Goal: Task Accomplishment & Management: Use online tool/utility

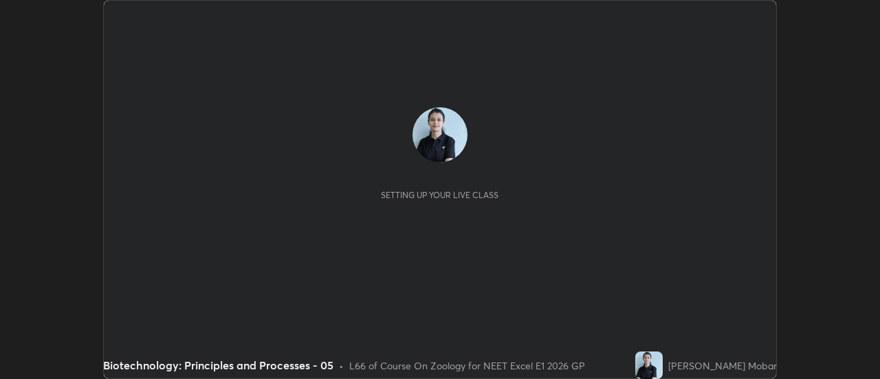
scroll to position [379, 880]
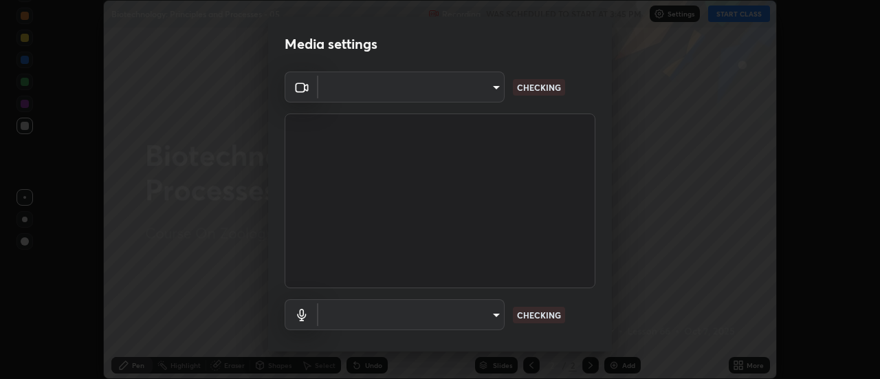
type input "1f31108d829b39389914bdc30e5c2a8b8d5d122ed1bfb40228f539b6595447af"
type input "e0a4eddf964240604f55a3570e3897f746bb17eeba3f21c2d992870615159c69"
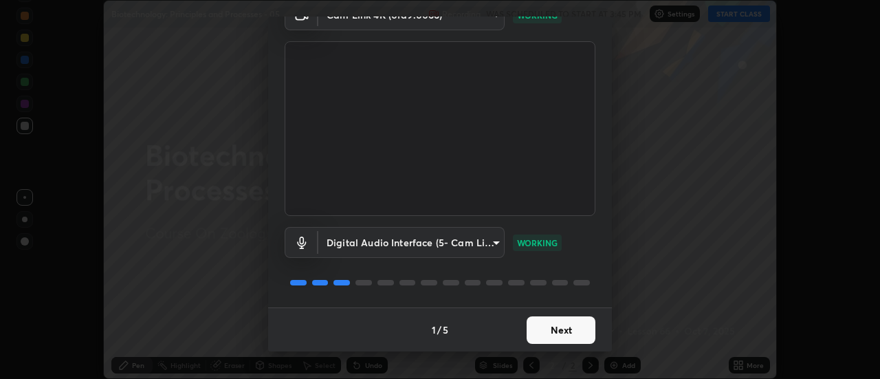
click at [554, 337] on button "Next" at bounding box center [561, 330] width 69 height 28
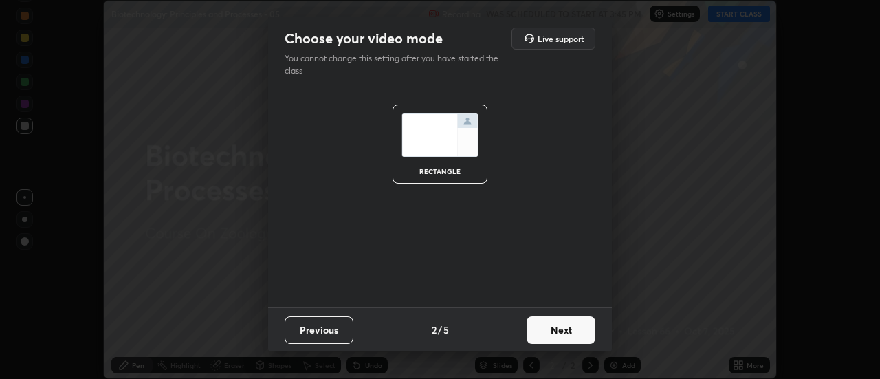
scroll to position [0, 0]
click at [556, 334] on button "Next" at bounding box center [561, 330] width 69 height 28
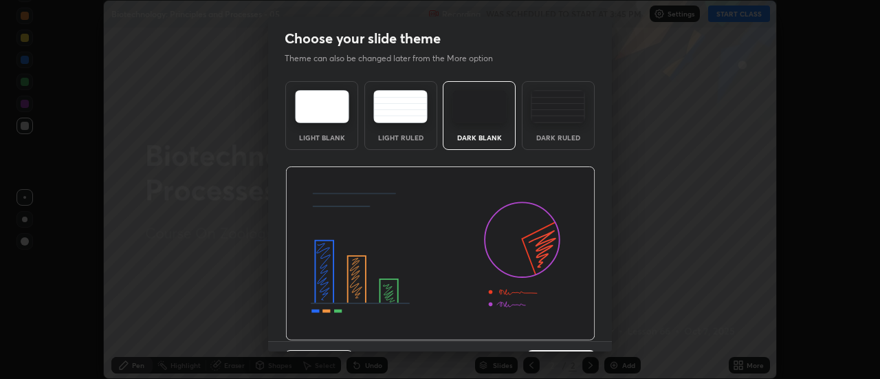
scroll to position [34, 0]
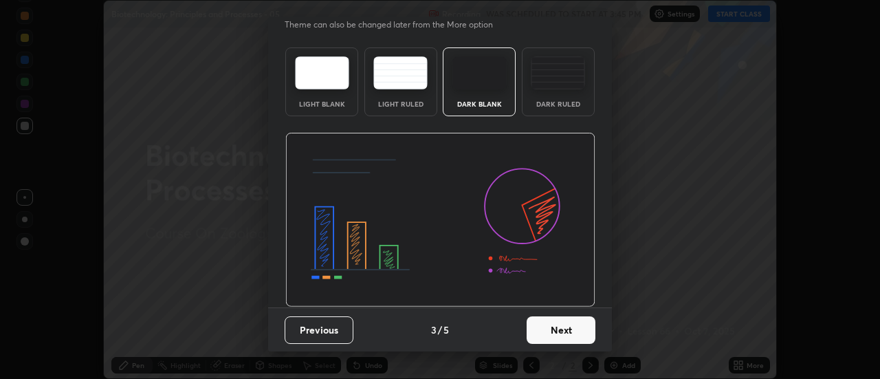
click at [555, 336] on button "Next" at bounding box center [561, 330] width 69 height 28
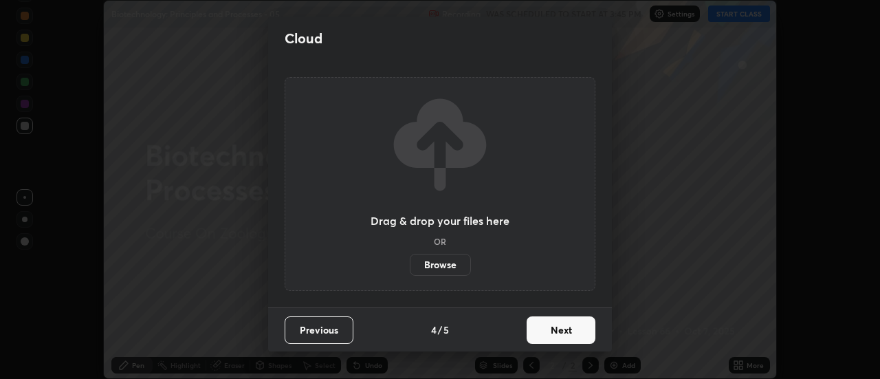
scroll to position [0, 0]
click at [559, 332] on button "Next" at bounding box center [561, 330] width 69 height 28
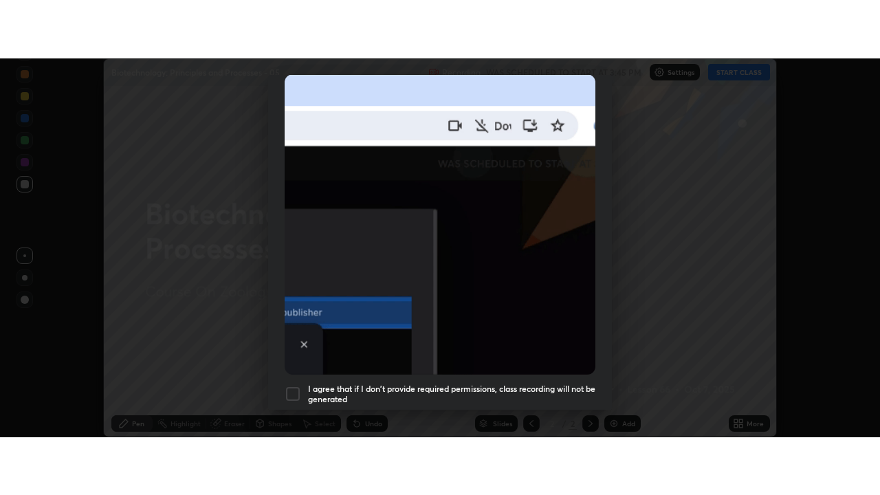
scroll to position [353, 0]
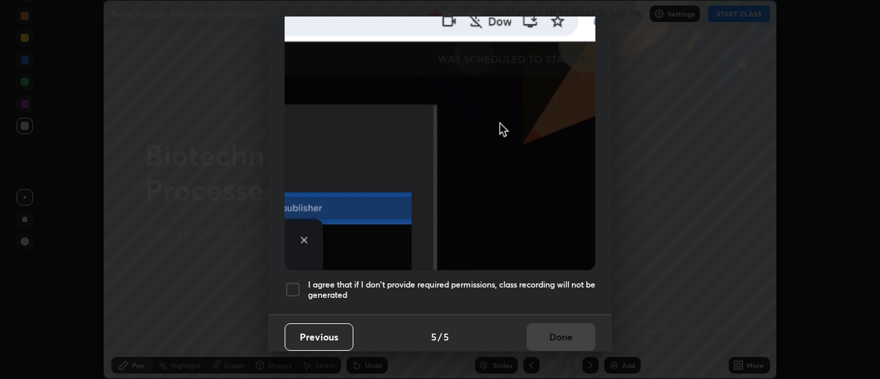
click at [294, 282] on div at bounding box center [293, 289] width 17 height 17
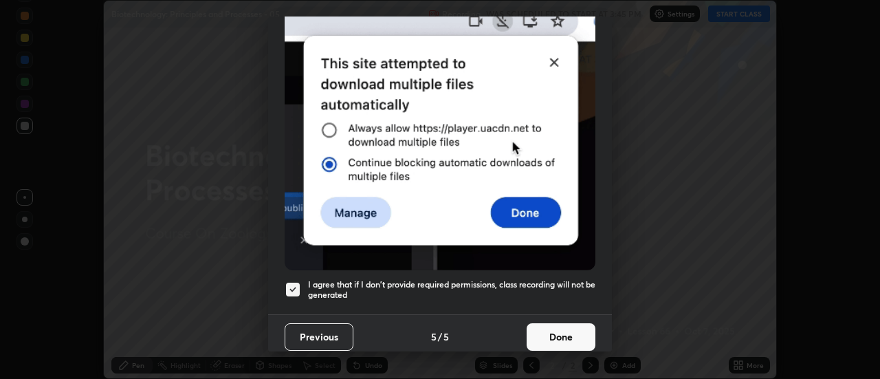
click at [563, 332] on button "Done" at bounding box center [561, 337] width 69 height 28
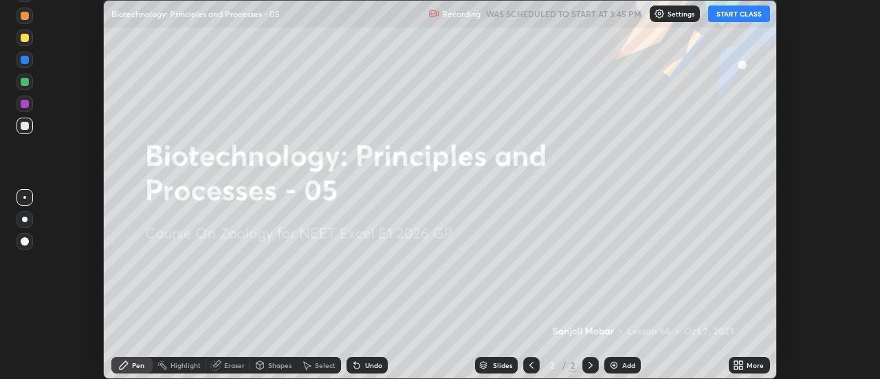
click at [737, 17] on button "START CLASS" at bounding box center [739, 14] width 62 height 17
click at [755, 364] on div "More" at bounding box center [755, 365] width 17 height 7
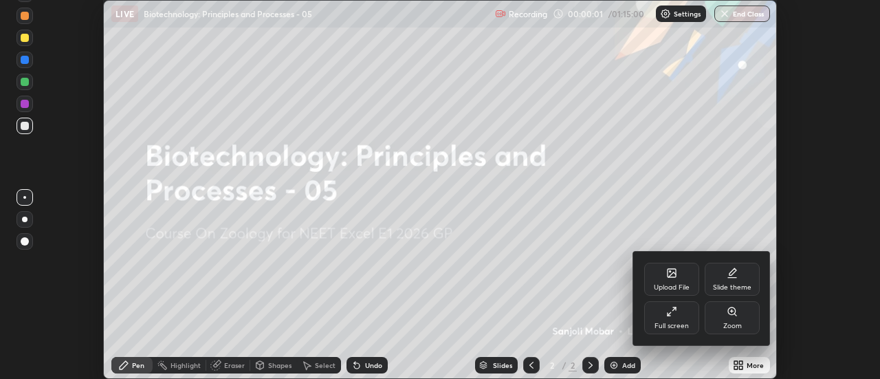
click at [682, 325] on div "Full screen" at bounding box center [672, 326] width 34 height 7
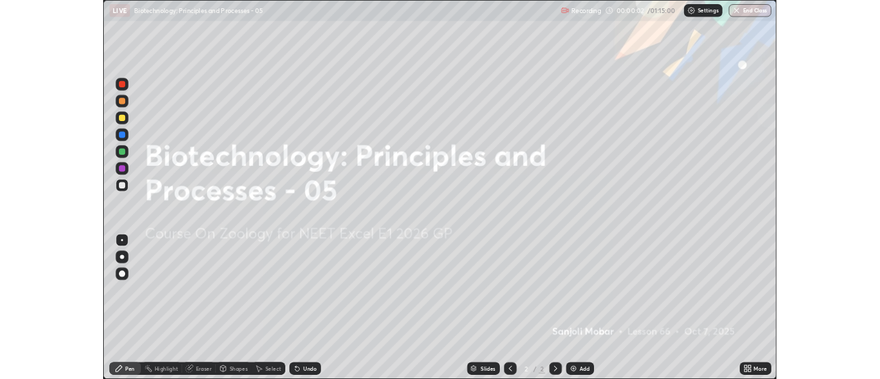
scroll to position [495, 880]
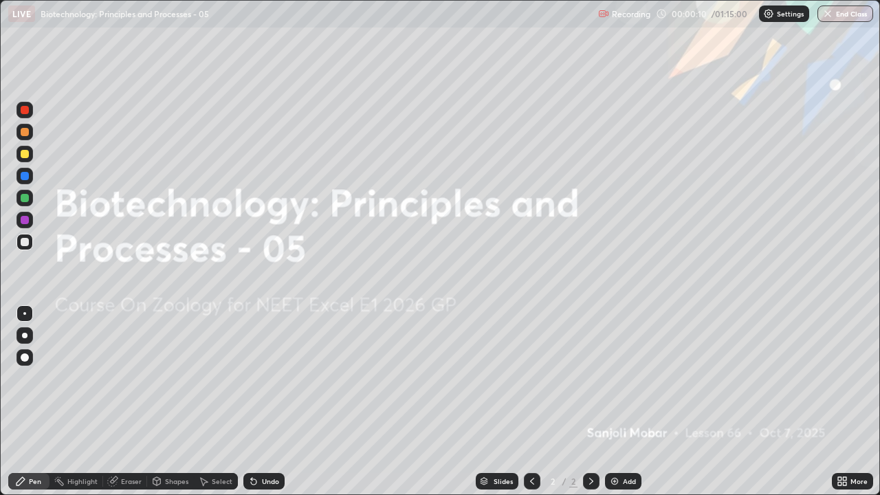
click at [620, 378] on div "Add" at bounding box center [623, 481] width 36 height 17
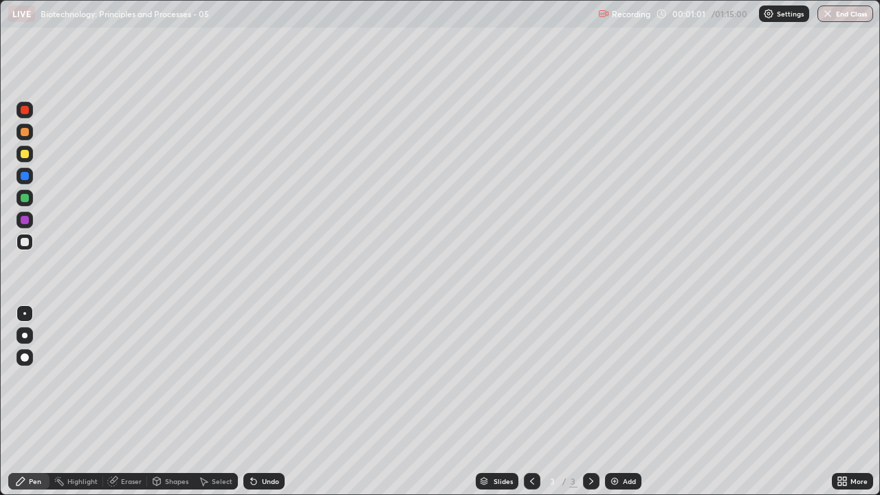
click at [259, 378] on div "Undo" at bounding box center [264, 481] width 41 height 17
click at [266, 378] on div "Undo" at bounding box center [261, 482] width 47 height 28
click at [21, 201] on div at bounding box center [25, 198] width 8 height 8
click at [23, 244] on div at bounding box center [25, 242] width 8 height 8
click at [259, 378] on div "Undo" at bounding box center [264, 481] width 41 height 17
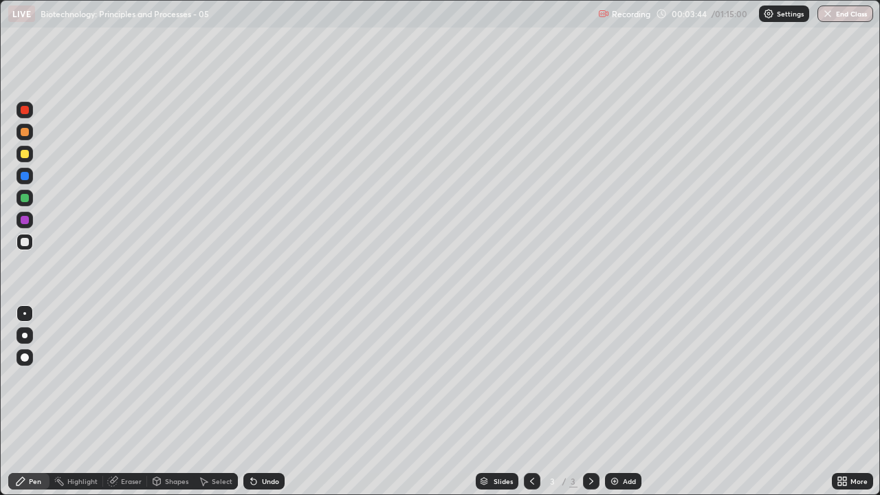
click at [619, 378] on div "Add" at bounding box center [623, 481] width 36 height 17
click at [25, 199] on div at bounding box center [25, 198] width 8 height 8
click at [25, 155] on div at bounding box center [25, 154] width 8 height 8
click at [251, 378] on icon at bounding box center [251, 478] width 1 height 1
click at [253, 378] on icon at bounding box center [254, 482] width 6 height 6
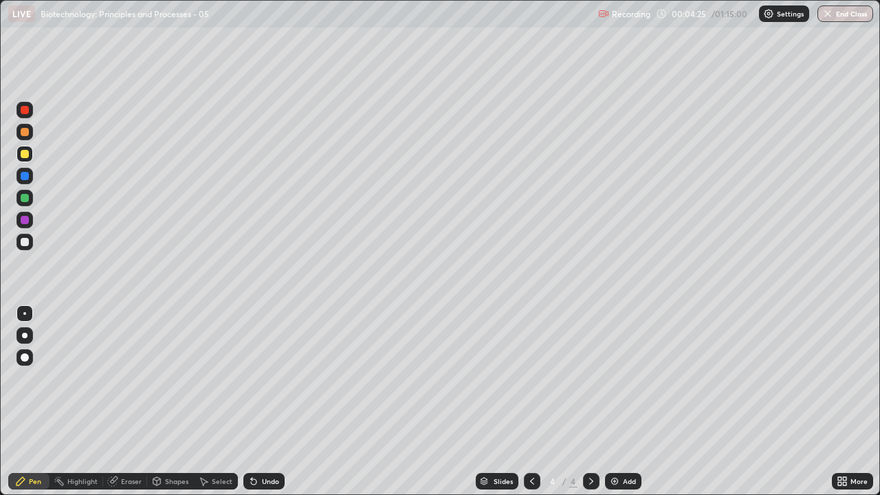
click at [257, 378] on icon at bounding box center [253, 481] width 11 height 11
click at [262, 378] on div "Undo" at bounding box center [270, 481] width 17 height 7
click at [271, 378] on div "Undo" at bounding box center [270, 481] width 17 height 7
click at [270, 378] on div "Undo" at bounding box center [270, 481] width 17 height 7
click at [266, 378] on div "Undo" at bounding box center [264, 481] width 41 height 17
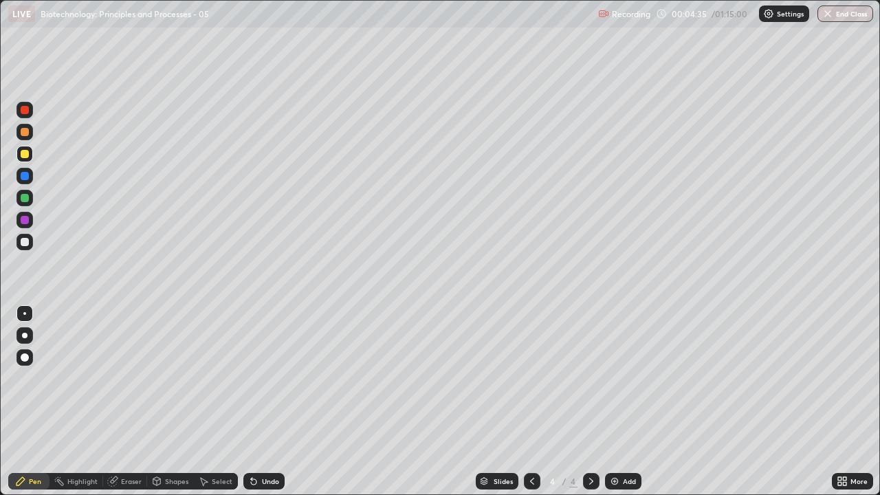
click at [266, 378] on div "Undo" at bounding box center [264, 481] width 41 height 17
click at [263, 378] on div "Undo" at bounding box center [264, 481] width 41 height 17
click at [261, 378] on div "Undo" at bounding box center [264, 481] width 41 height 17
click at [260, 378] on div "Undo" at bounding box center [264, 481] width 41 height 17
click at [25, 221] on div at bounding box center [25, 220] width 8 height 8
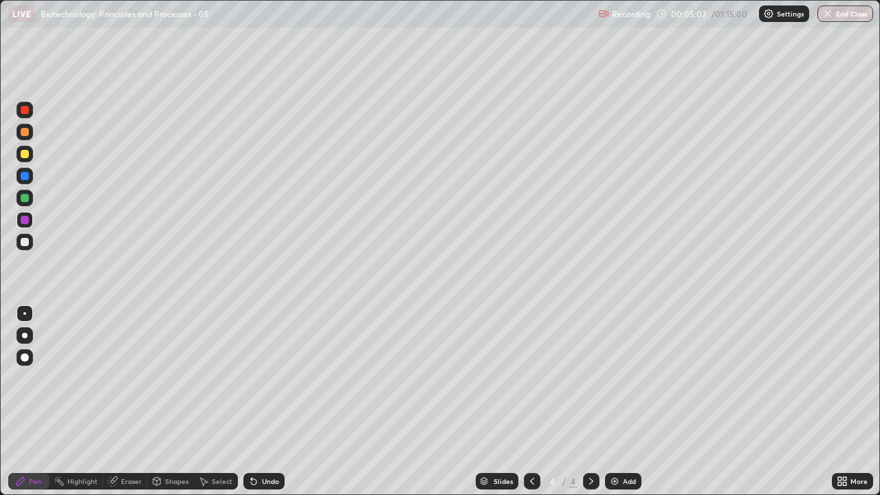
click at [272, 378] on div "Undo" at bounding box center [270, 481] width 17 height 7
click at [26, 244] on div at bounding box center [25, 242] width 8 height 8
click at [17, 155] on div at bounding box center [25, 154] width 17 height 17
click at [21, 202] on div at bounding box center [25, 198] width 17 height 17
click at [20, 248] on div at bounding box center [25, 242] width 17 height 17
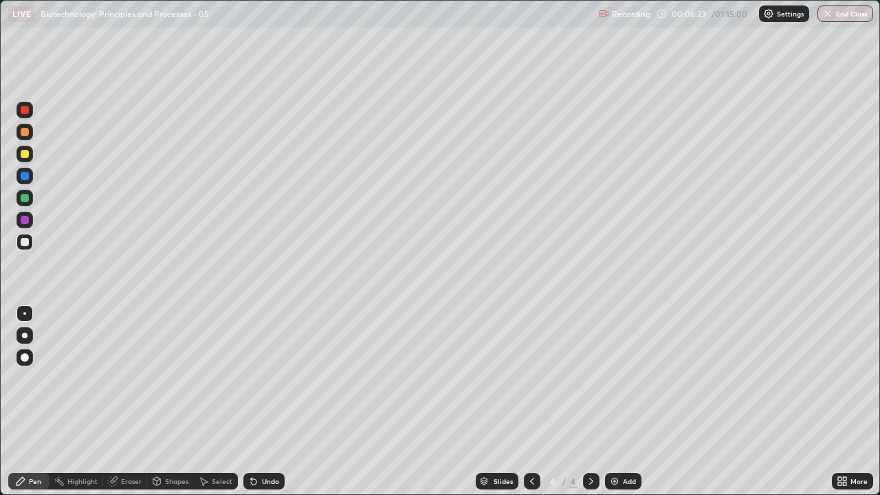
click at [23, 195] on div at bounding box center [25, 198] width 8 height 8
click at [17, 159] on div at bounding box center [25, 154] width 17 height 17
click at [25, 241] on div at bounding box center [25, 242] width 8 height 8
click at [267, 378] on div "Undo" at bounding box center [270, 481] width 17 height 7
click at [25, 130] on div at bounding box center [25, 132] width 8 height 8
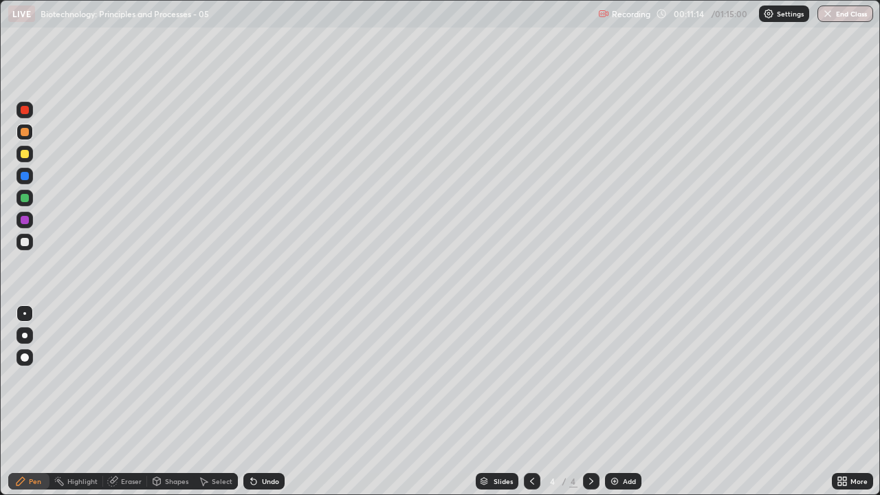
click at [25, 243] on div at bounding box center [25, 242] width 8 height 8
click at [268, 378] on div "Undo" at bounding box center [270, 481] width 17 height 7
click at [269, 378] on div "Undo" at bounding box center [270, 481] width 17 height 7
click at [268, 378] on div "Undo" at bounding box center [270, 481] width 17 height 7
click at [21, 218] on div at bounding box center [25, 220] width 8 height 8
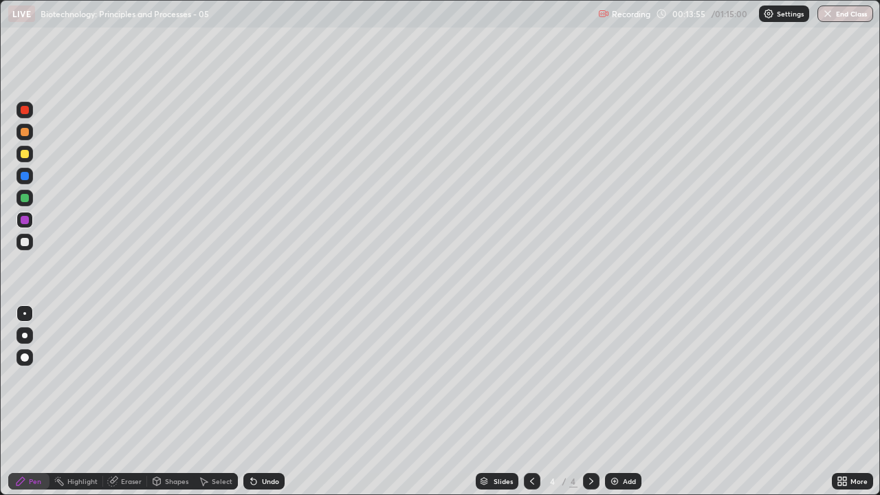
click at [21, 155] on div at bounding box center [25, 154] width 8 height 8
click at [23, 135] on div at bounding box center [25, 132] width 8 height 8
click at [23, 138] on div at bounding box center [25, 132] width 17 height 17
click at [18, 180] on div at bounding box center [25, 176] width 17 height 17
click at [259, 378] on div "Undo" at bounding box center [264, 481] width 41 height 17
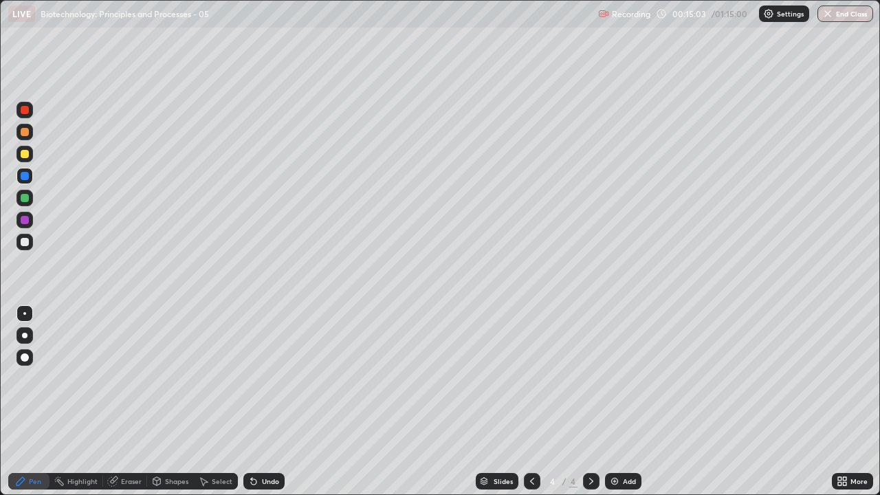
click at [259, 378] on div "Undo" at bounding box center [264, 481] width 41 height 17
click at [21, 248] on div at bounding box center [25, 242] width 17 height 17
click at [21, 113] on div at bounding box center [25, 110] width 17 height 17
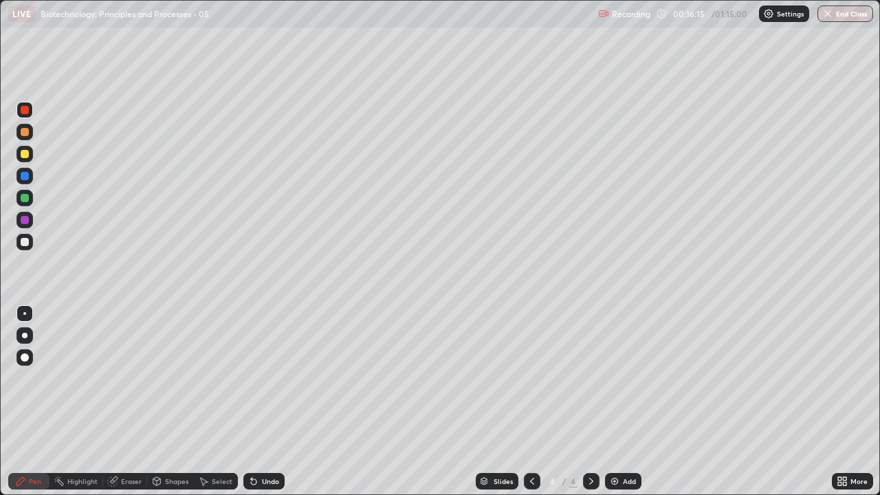
click at [615, 378] on img at bounding box center [614, 481] width 11 height 11
click at [532, 378] on icon at bounding box center [532, 481] width 11 height 11
click at [531, 378] on icon at bounding box center [532, 481] width 11 height 11
click at [588, 378] on icon at bounding box center [591, 481] width 11 height 11
click at [590, 378] on icon at bounding box center [591, 481] width 11 height 11
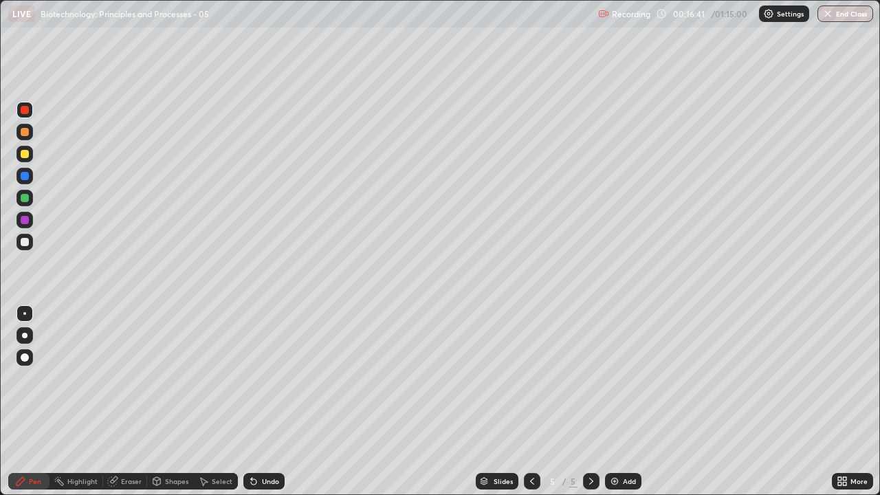
click at [28, 361] on div at bounding box center [25, 357] width 17 height 17
click at [21, 246] on div at bounding box center [25, 242] width 17 height 17
click at [25, 198] on div at bounding box center [25, 198] width 8 height 8
click at [28, 245] on div at bounding box center [25, 242] width 8 height 8
click at [17, 312] on div at bounding box center [25, 313] width 17 height 17
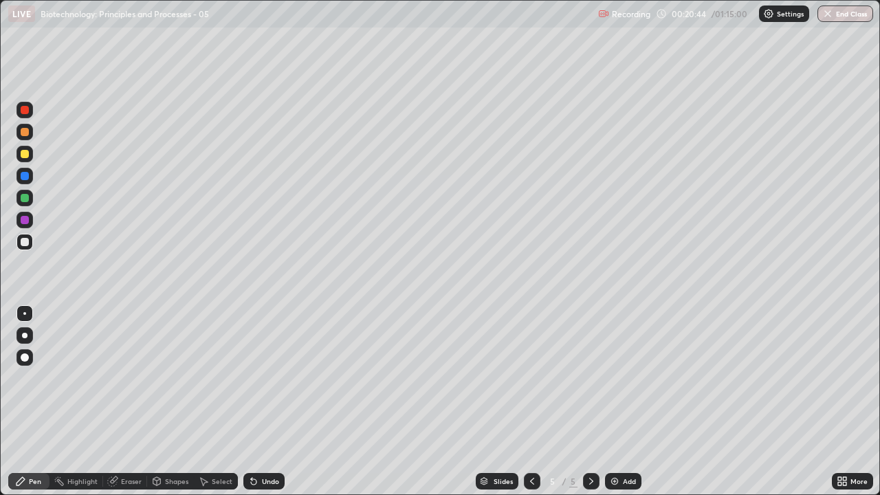
click at [274, 378] on div "Undo" at bounding box center [270, 481] width 17 height 7
click at [275, 378] on div "Undo" at bounding box center [270, 481] width 17 height 7
click at [274, 378] on div "Undo" at bounding box center [270, 481] width 17 height 7
click at [271, 378] on div "Undo" at bounding box center [270, 481] width 17 height 7
click at [270, 378] on div "Undo" at bounding box center [270, 481] width 17 height 7
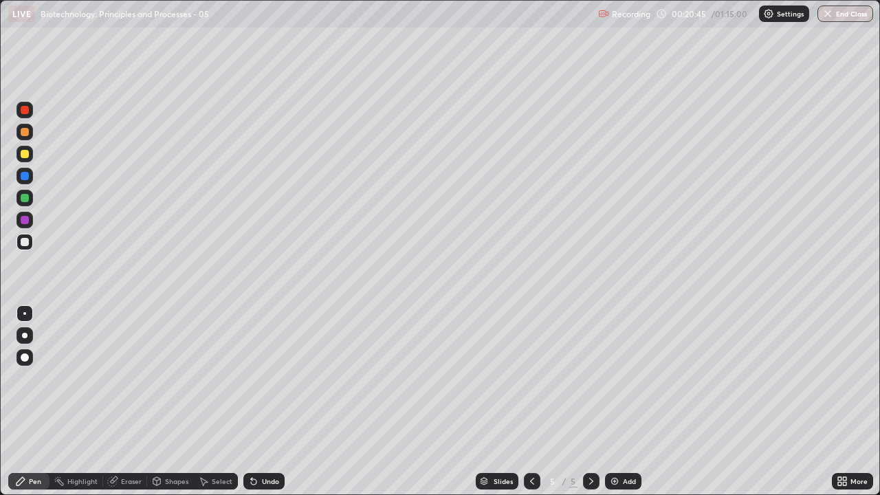
click at [269, 378] on div "Undo" at bounding box center [270, 481] width 17 height 7
click at [268, 378] on div "Undo" at bounding box center [270, 481] width 17 height 7
click at [267, 378] on div "Undo" at bounding box center [270, 481] width 17 height 7
click at [266, 378] on div "Undo" at bounding box center [270, 481] width 17 height 7
click at [267, 378] on div "Undo" at bounding box center [270, 481] width 17 height 7
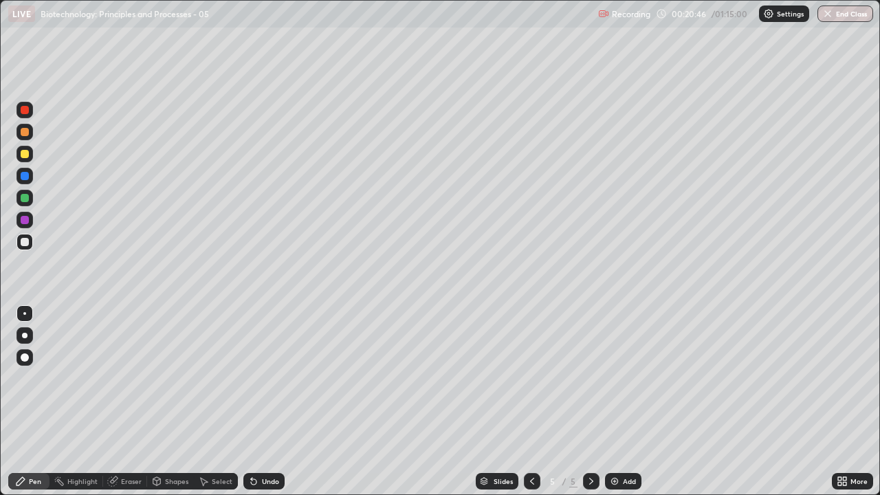
click at [267, 378] on div "Undo" at bounding box center [270, 481] width 17 height 7
click at [265, 378] on div "Undo" at bounding box center [270, 481] width 17 height 7
click at [531, 378] on icon at bounding box center [532, 481] width 11 height 11
click at [529, 378] on icon at bounding box center [532, 481] width 11 height 11
click at [590, 378] on icon at bounding box center [591, 481] width 11 height 11
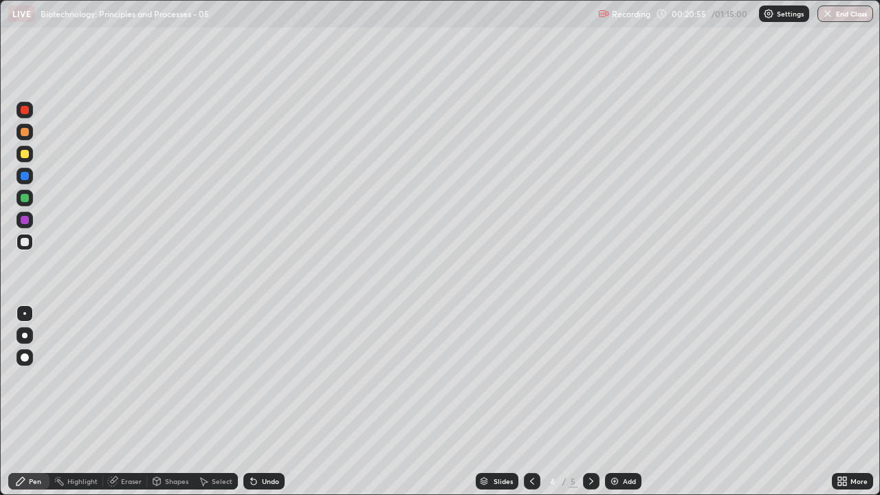
click at [591, 378] on icon at bounding box center [591, 481] width 11 height 11
click at [26, 110] on div at bounding box center [25, 110] width 8 height 8
click at [24, 246] on div at bounding box center [25, 242] width 8 height 8
click at [26, 112] on div at bounding box center [25, 110] width 8 height 8
click at [25, 201] on div at bounding box center [25, 198] width 8 height 8
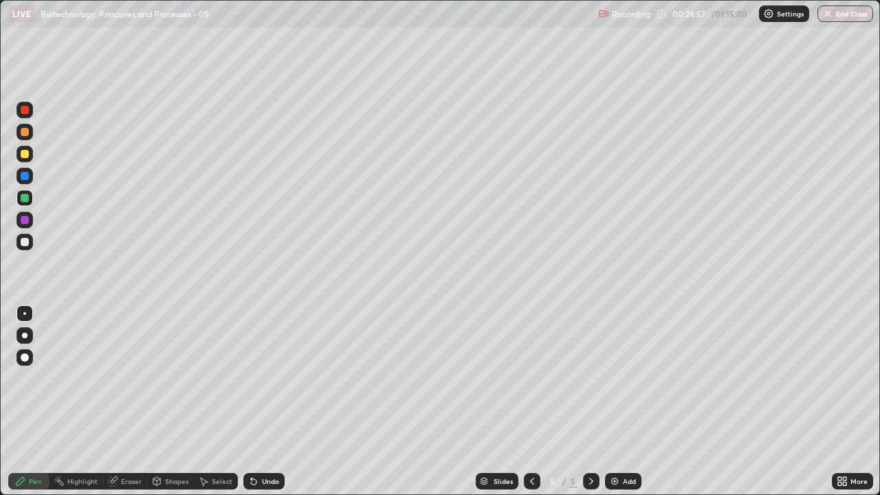
click at [18, 243] on div at bounding box center [25, 242] width 17 height 17
click at [252, 378] on icon at bounding box center [254, 482] width 6 height 6
click at [262, 378] on div "Undo" at bounding box center [270, 481] width 17 height 7
click at [259, 378] on div "Undo" at bounding box center [264, 481] width 41 height 17
click at [257, 378] on icon at bounding box center [253, 481] width 11 height 11
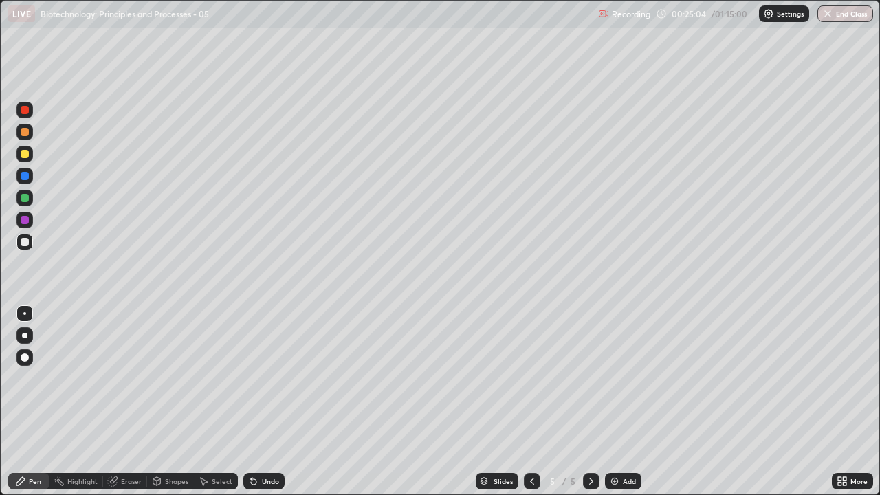
click at [257, 378] on icon at bounding box center [253, 481] width 11 height 11
click at [252, 378] on icon at bounding box center [254, 482] width 6 height 6
click at [256, 378] on icon at bounding box center [253, 481] width 11 height 11
click at [25, 107] on div at bounding box center [25, 110] width 8 height 8
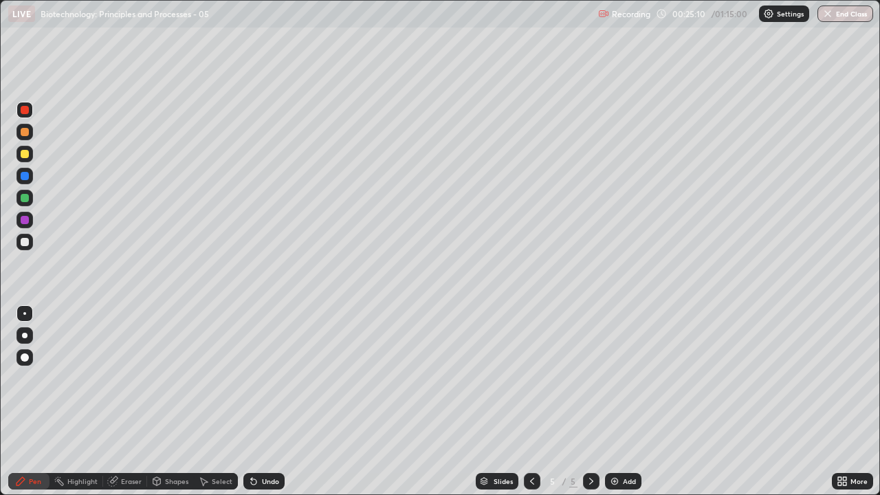
click at [23, 242] on div at bounding box center [25, 242] width 8 height 8
click at [25, 199] on div at bounding box center [25, 198] width 8 height 8
click at [266, 378] on div "Undo" at bounding box center [270, 481] width 17 height 7
click at [263, 378] on div "Undo" at bounding box center [270, 481] width 17 height 7
click at [264, 378] on div "Undo" at bounding box center [270, 481] width 17 height 7
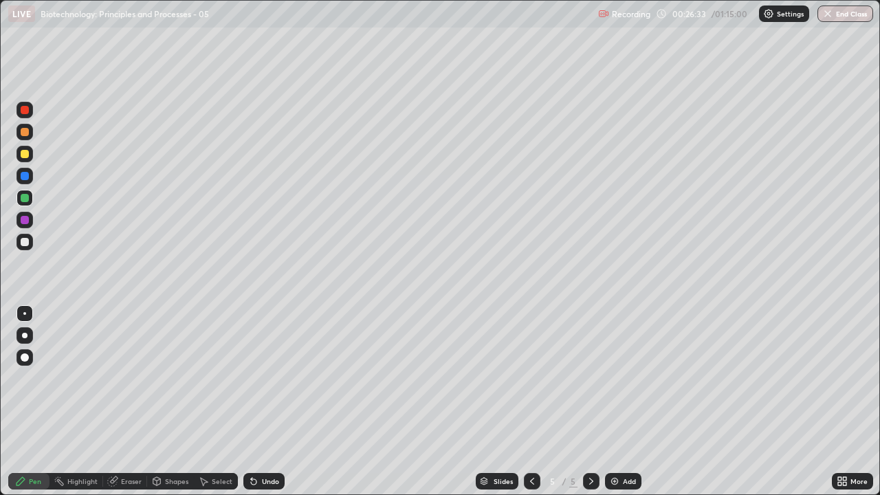
click at [268, 378] on div "Undo" at bounding box center [270, 481] width 17 height 7
click at [270, 378] on div "Undo" at bounding box center [270, 481] width 17 height 7
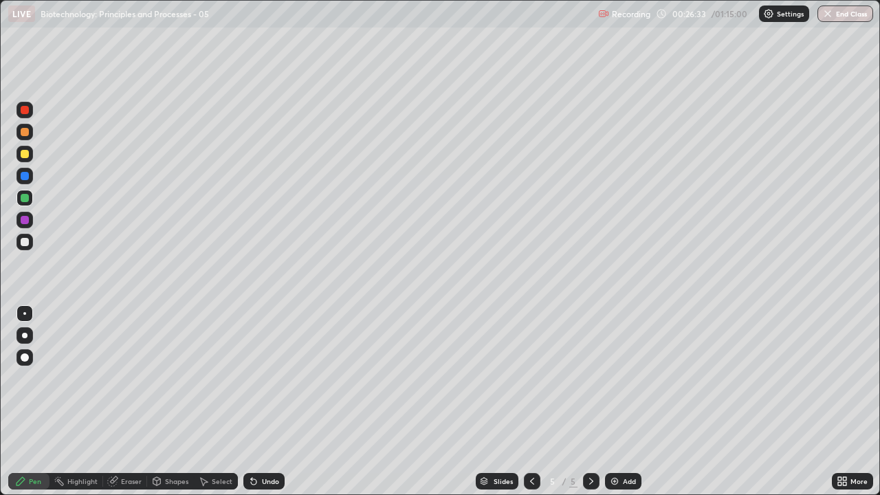
click at [269, 378] on div "Undo" at bounding box center [270, 481] width 17 height 7
click at [266, 378] on div "Undo" at bounding box center [270, 481] width 17 height 7
click at [590, 378] on icon at bounding box center [591, 481] width 11 height 11
click at [612, 378] on img at bounding box center [614, 481] width 11 height 11
click at [28, 111] on div at bounding box center [25, 110] width 8 height 8
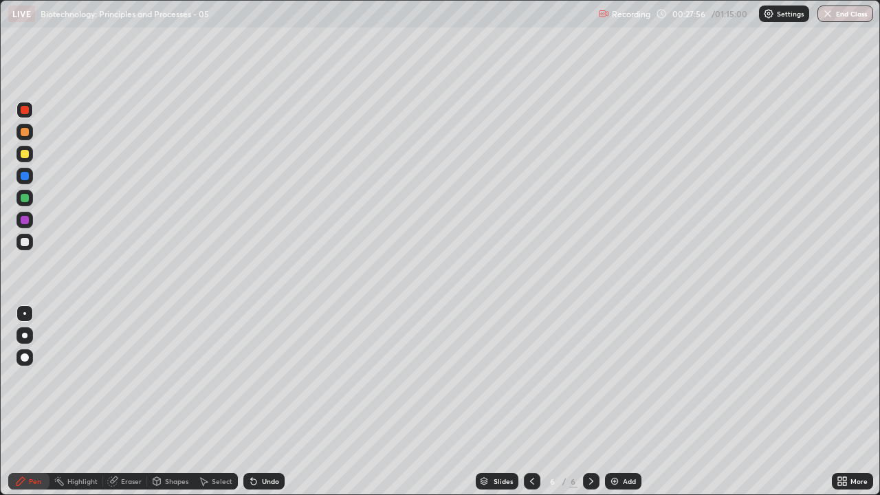
click at [30, 242] on div at bounding box center [25, 242] width 17 height 17
click at [25, 199] on div at bounding box center [25, 198] width 8 height 8
click at [23, 107] on div at bounding box center [25, 110] width 8 height 8
click at [23, 150] on div at bounding box center [25, 154] width 8 height 8
click at [266, 378] on div "Undo" at bounding box center [270, 481] width 17 height 7
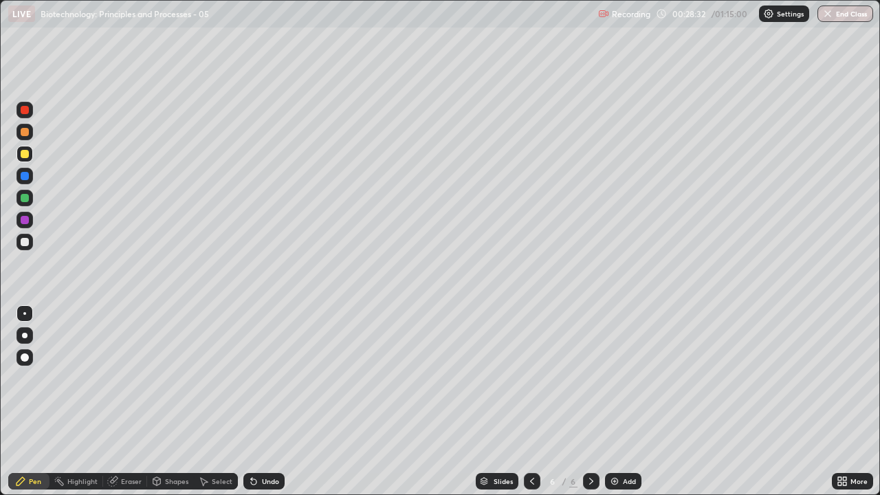
click at [262, 378] on div "Undo" at bounding box center [270, 481] width 17 height 7
click at [263, 378] on div "Undo" at bounding box center [270, 481] width 17 height 7
click at [264, 378] on div "Undo" at bounding box center [270, 481] width 17 height 7
click at [263, 378] on div "Undo" at bounding box center [270, 481] width 17 height 7
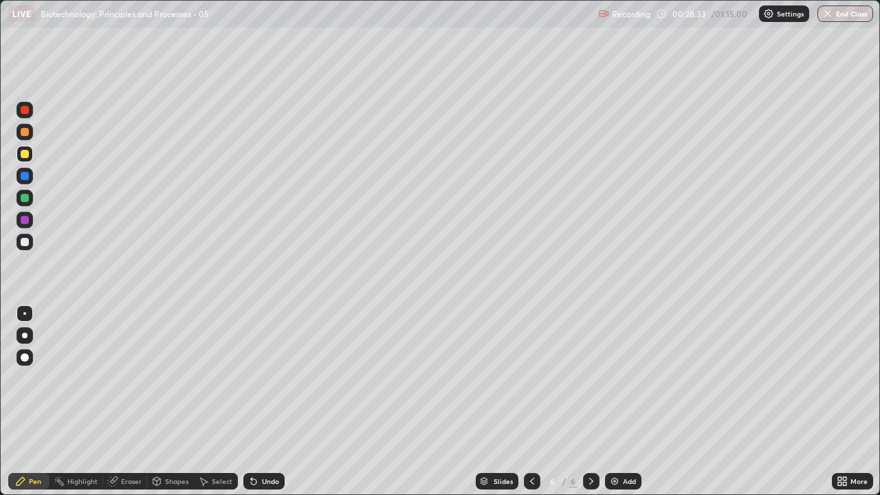
click at [263, 378] on div "Undo" at bounding box center [270, 481] width 17 height 7
click at [25, 248] on div at bounding box center [25, 242] width 17 height 17
click at [23, 110] on div at bounding box center [25, 110] width 8 height 8
click at [19, 242] on div at bounding box center [25, 242] width 17 height 17
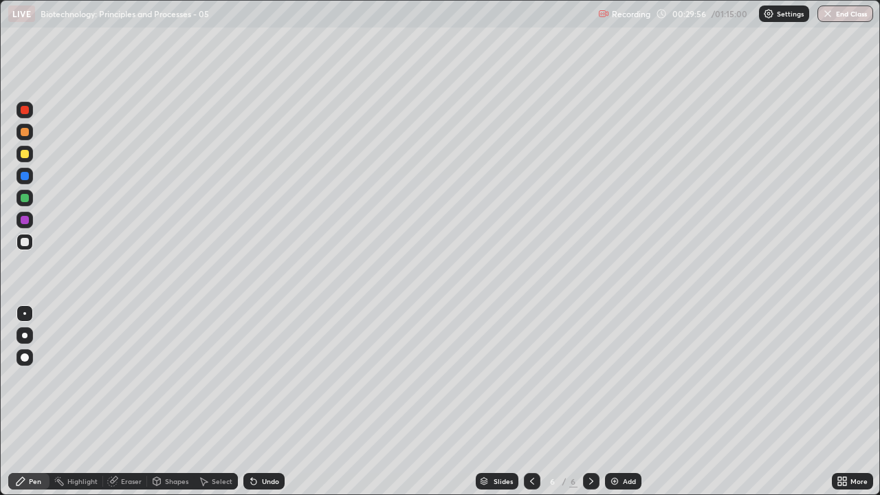
click at [131, 378] on div "Eraser" at bounding box center [125, 481] width 44 height 17
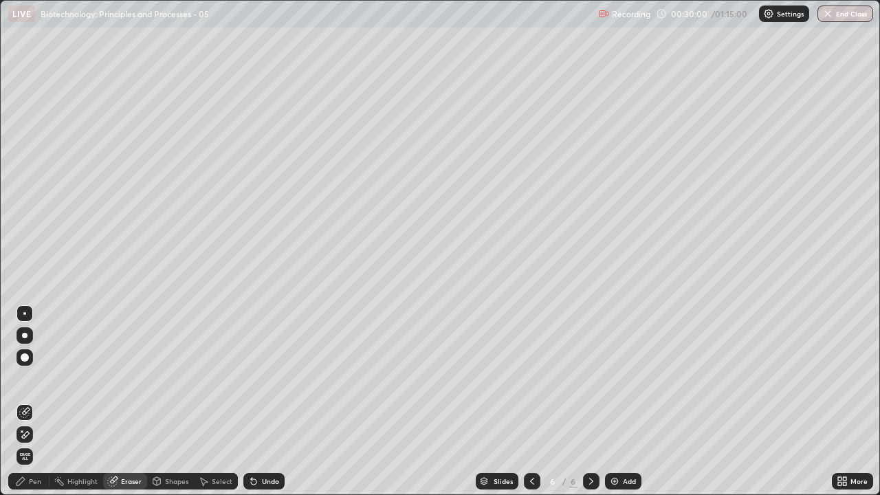
click at [28, 378] on div "Pen" at bounding box center [28, 481] width 41 height 17
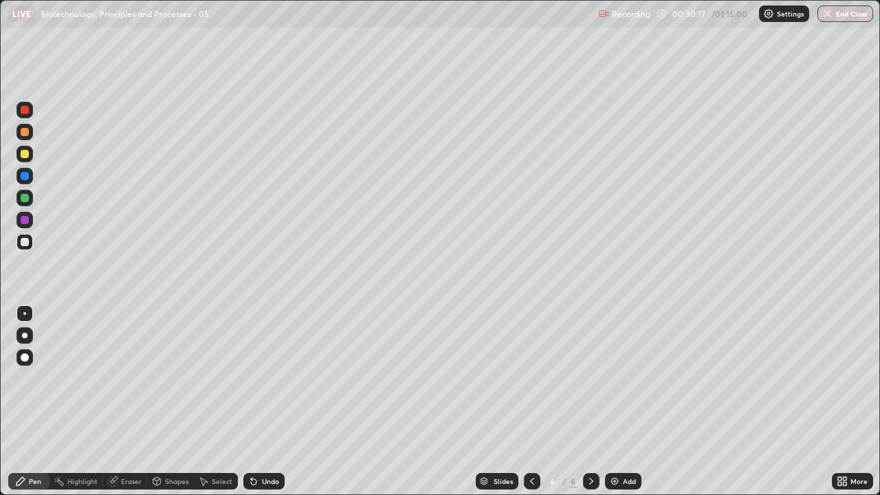
click at [21, 241] on div at bounding box center [25, 242] width 8 height 8
click at [23, 197] on div at bounding box center [25, 198] width 8 height 8
click at [25, 248] on div at bounding box center [25, 242] width 17 height 17
click at [26, 199] on div at bounding box center [25, 198] width 8 height 8
click at [32, 244] on div at bounding box center [25, 242] width 17 height 17
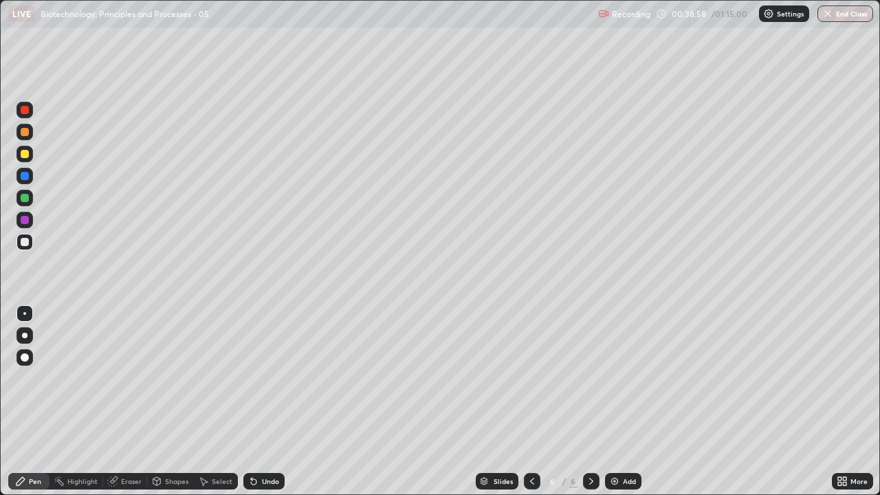
click at [629, 378] on div "Add" at bounding box center [629, 481] width 13 height 7
click at [25, 199] on div at bounding box center [25, 198] width 8 height 8
click at [25, 241] on div at bounding box center [25, 242] width 8 height 8
click at [27, 199] on div at bounding box center [25, 198] width 8 height 8
click at [27, 133] on div at bounding box center [25, 132] width 8 height 8
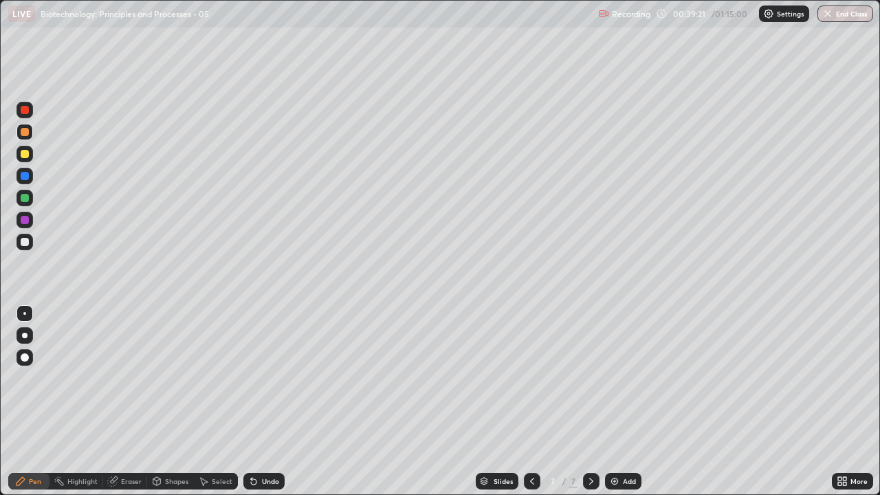
click at [26, 241] on div at bounding box center [25, 242] width 8 height 8
click at [23, 201] on div at bounding box center [25, 198] width 8 height 8
click at [266, 378] on div "Undo" at bounding box center [270, 481] width 17 height 7
click at [23, 159] on div at bounding box center [25, 154] width 17 height 17
click at [26, 131] on div at bounding box center [25, 132] width 8 height 8
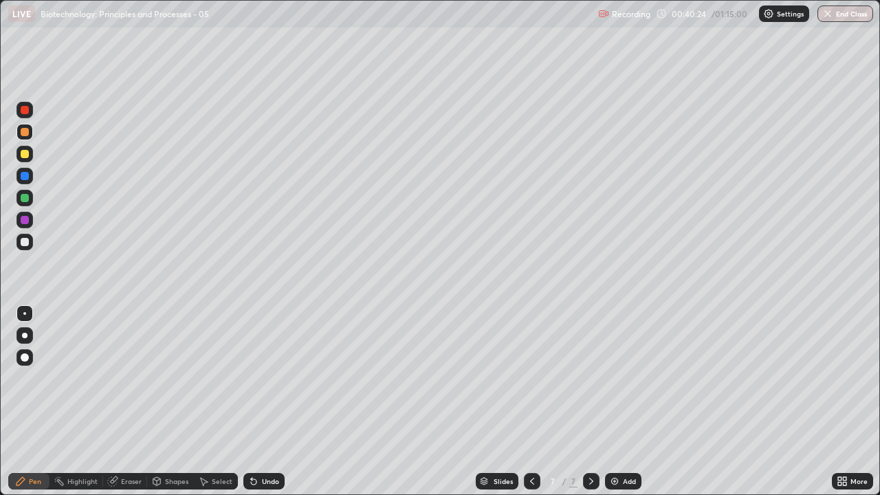
click at [21, 246] on div at bounding box center [25, 242] width 17 height 17
click at [22, 130] on div at bounding box center [25, 132] width 8 height 8
click at [28, 244] on div at bounding box center [25, 242] width 8 height 8
click at [623, 378] on div "Add" at bounding box center [629, 481] width 13 height 7
click at [29, 202] on div at bounding box center [25, 198] width 17 height 17
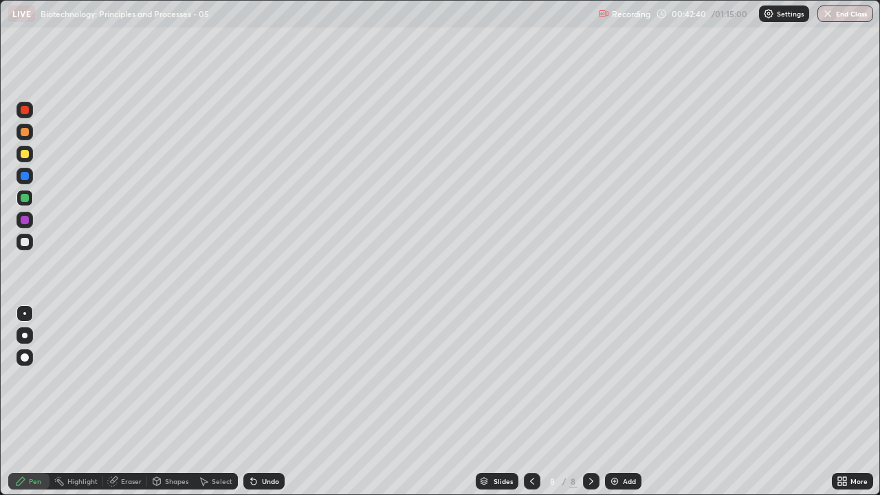
click at [20, 248] on div at bounding box center [25, 242] width 17 height 17
click at [24, 205] on div at bounding box center [25, 198] width 17 height 17
click at [529, 378] on icon at bounding box center [532, 481] width 11 height 11
click at [21, 247] on div at bounding box center [25, 242] width 17 height 17
click at [628, 378] on div "Add" at bounding box center [629, 481] width 13 height 7
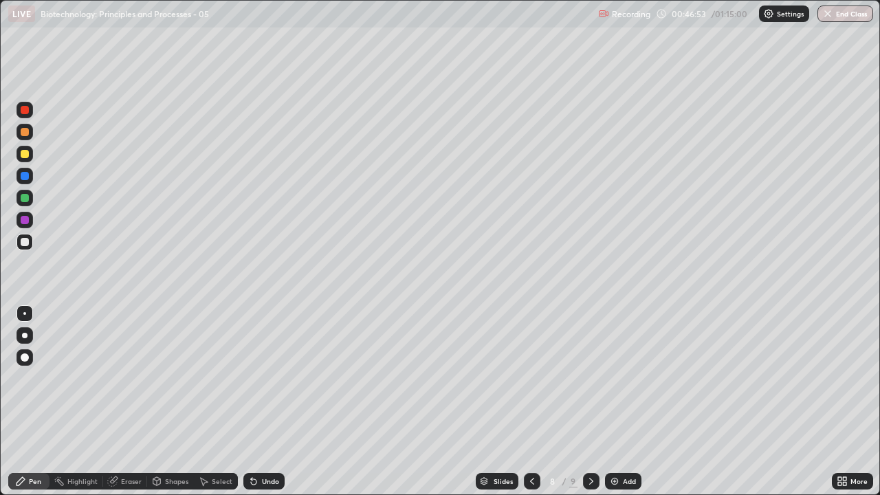
click at [21, 157] on div at bounding box center [25, 154] width 8 height 8
click at [23, 202] on div at bounding box center [25, 198] width 8 height 8
click at [28, 157] on div at bounding box center [25, 154] width 17 height 17
click at [266, 378] on div "Undo" at bounding box center [270, 481] width 17 height 7
click at [18, 244] on div at bounding box center [25, 242] width 17 height 17
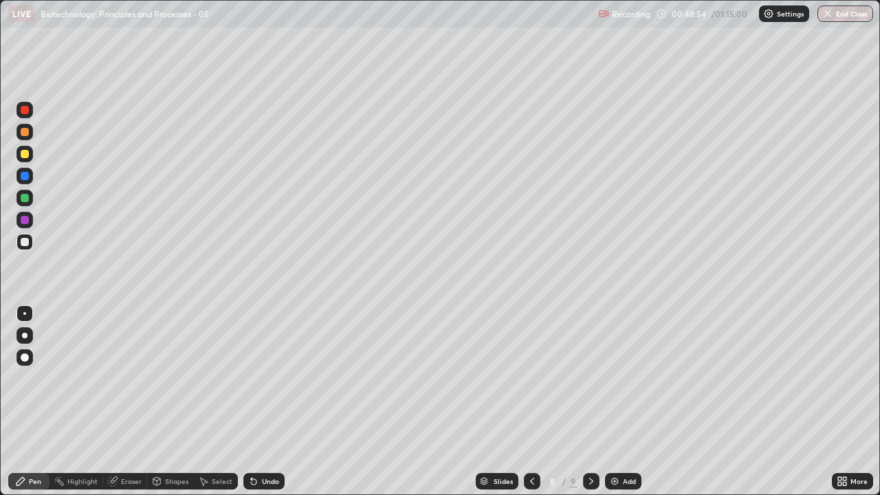
click at [19, 203] on div at bounding box center [25, 198] width 17 height 17
click at [25, 155] on div at bounding box center [25, 154] width 8 height 8
click at [17, 199] on div at bounding box center [25, 198] width 17 height 17
click at [23, 245] on div at bounding box center [25, 242] width 8 height 8
click at [23, 199] on div at bounding box center [25, 198] width 8 height 8
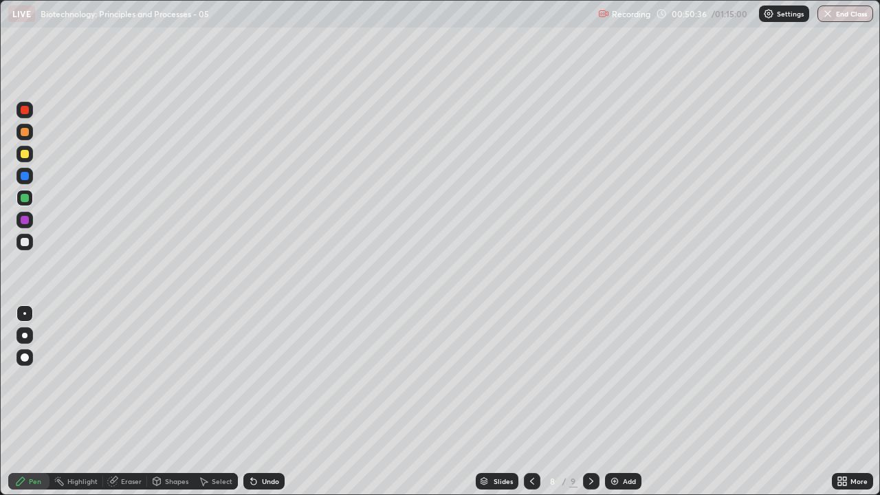
click at [23, 153] on div at bounding box center [25, 154] width 8 height 8
click at [262, 378] on div "Undo" at bounding box center [264, 481] width 41 height 17
click at [262, 378] on div "Undo" at bounding box center [270, 481] width 17 height 7
click at [263, 378] on div "Undo" at bounding box center [264, 481] width 41 height 17
click at [265, 378] on div "Undo" at bounding box center [264, 481] width 41 height 17
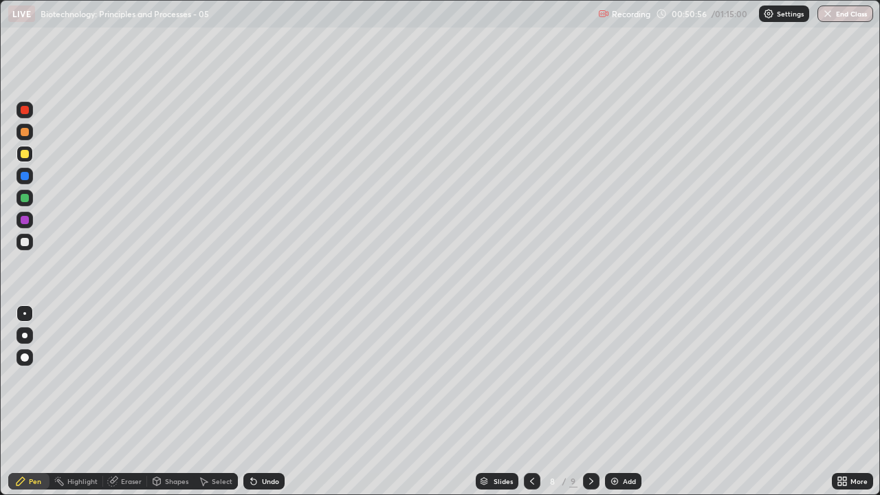
click at [266, 378] on div "Undo" at bounding box center [264, 481] width 41 height 17
click at [21, 197] on div at bounding box center [25, 198] width 8 height 8
click at [122, 378] on div "Eraser" at bounding box center [131, 481] width 21 height 7
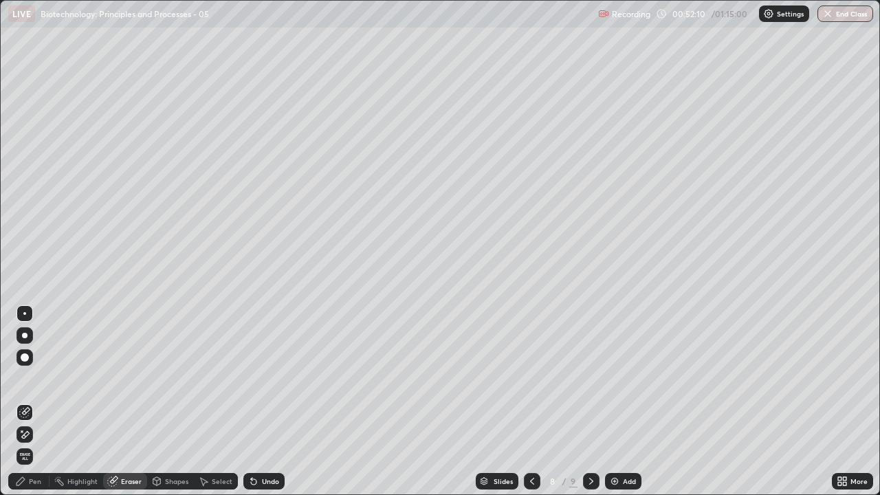
click at [166, 378] on div "Shapes" at bounding box center [176, 481] width 23 height 7
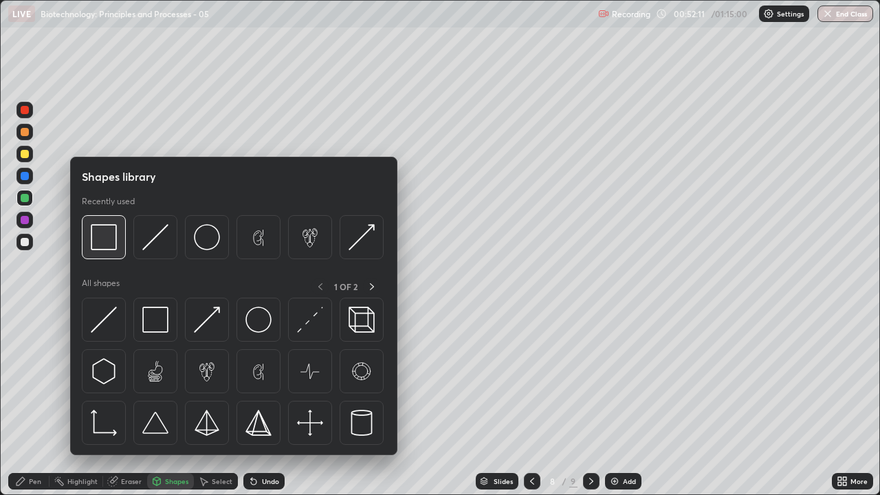
click at [92, 241] on img at bounding box center [104, 237] width 26 height 26
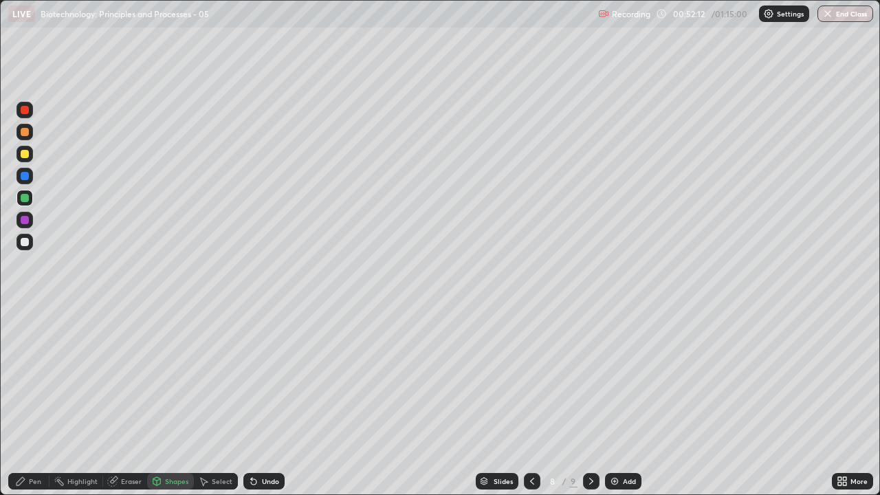
click at [23, 130] on div at bounding box center [25, 132] width 8 height 8
click at [847, 378] on icon at bounding box center [844, 478] width 3 height 3
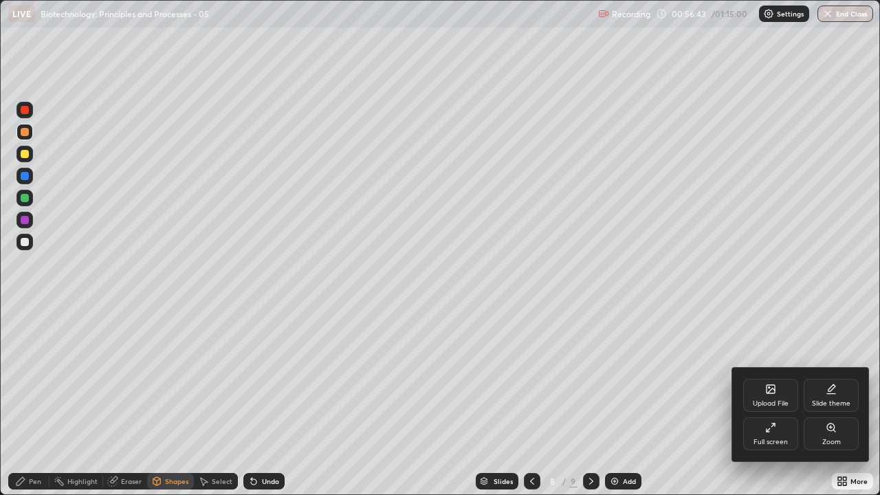
click at [772, 378] on div "Full screen" at bounding box center [771, 434] width 55 height 33
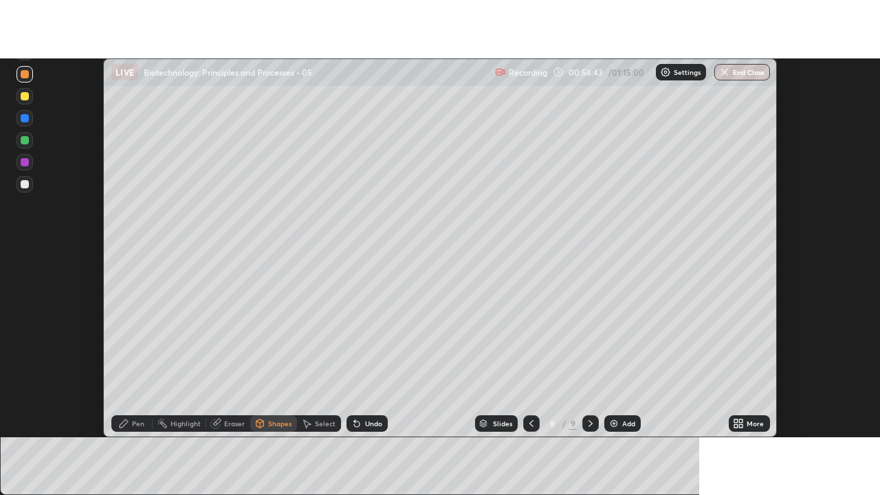
scroll to position [68407, 67906]
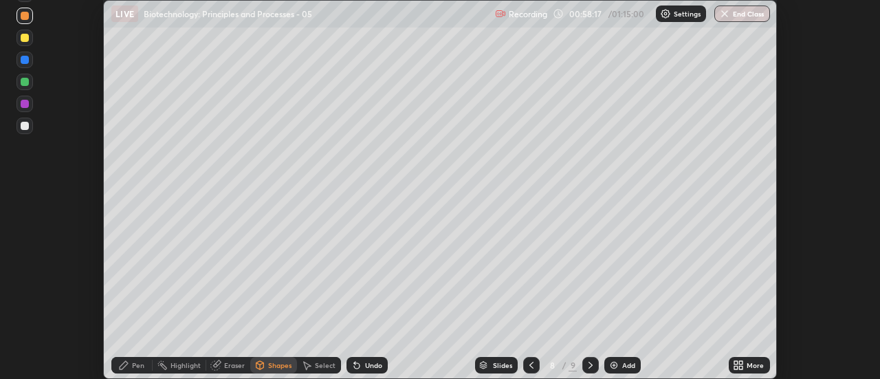
click at [741, 363] on icon at bounding box center [741, 362] width 3 height 3
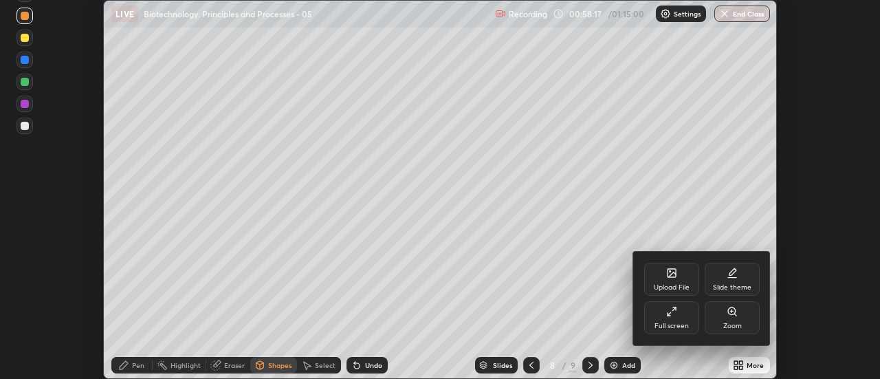
click at [662, 318] on div "Full screen" at bounding box center [672, 317] width 55 height 33
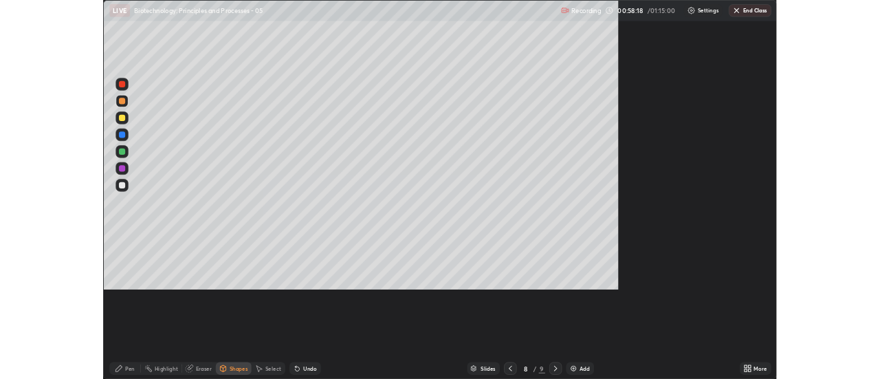
scroll to position [495, 880]
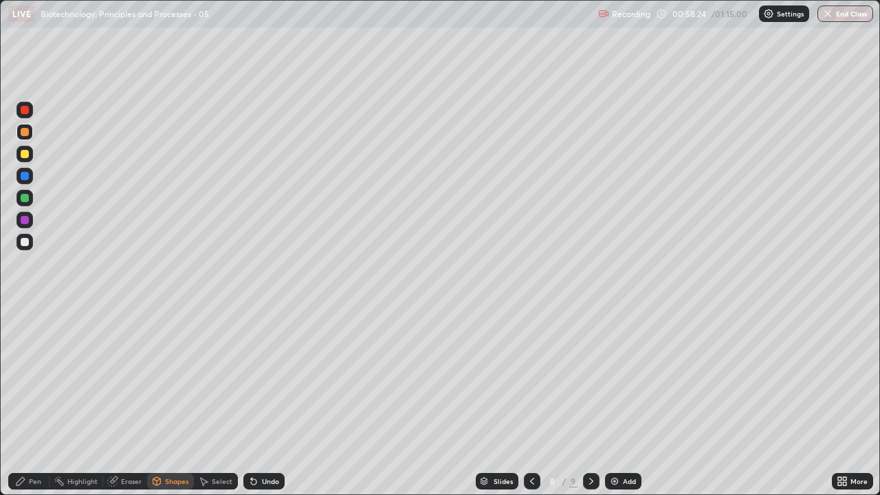
click at [273, 378] on div "Undo" at bounding box center [270, 481] width 17 height 7
click at [263, 378] on div "Undo" at bounding box center [270, 481] width 17 height 7
click at [35, 378] on div "Pen" at bounding box center [35, 481] width 12 height 7
click at [30, 216] on div at bounding box center [25, 220] width 17 height 17
click at [590, 378] on icon at bounding box center [591, 481] width 11 height 11
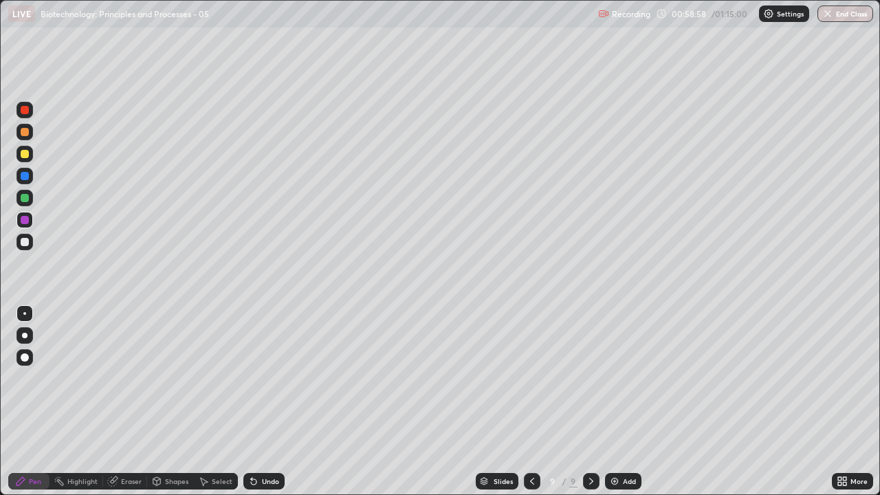
click at [130, 378] on div "Eraser" at bounding box center [131, 481] width 21 height 7
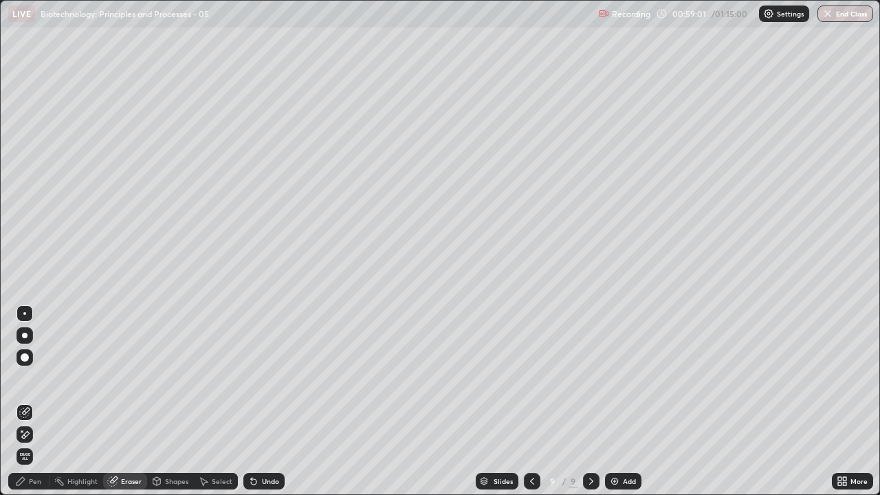
click at [28, 378] on div "Erase all" at bounding box center [25, 456] width 17 height 17
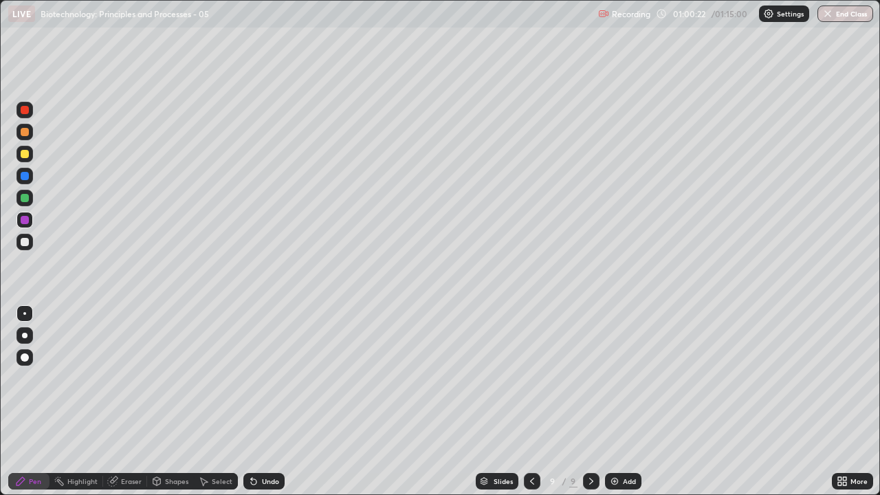
click at [21, 242] on div at bounding box center [25, 242] width 8 height 8
click at [22, 219] on div at bounding box center [25, 220] width 8 height 8
click at [22, 240] on div at bounding box center [25, 242] width 8 height 8
click at [30, 202] on div at bounding box center [25, 198] width 17 height 17
click at [28, 241] on div at bounding box center [25, 242] width 8 height 8
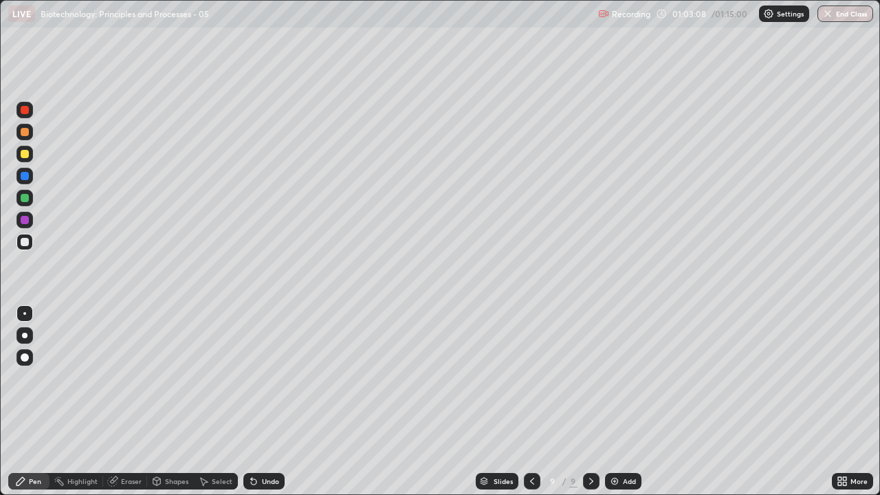
click at [23, 131] on div at bounding box center [25, 132] width 8 height 8
click at [532, 378] on icon at bounding box center [532, 481] width 11 height 11
click at [25, 242] on div at bounding box center [25, 242] width 8 height 8
click at [849, 14] on button "End Class" at bounding box center [846, 14] width 56 height 17
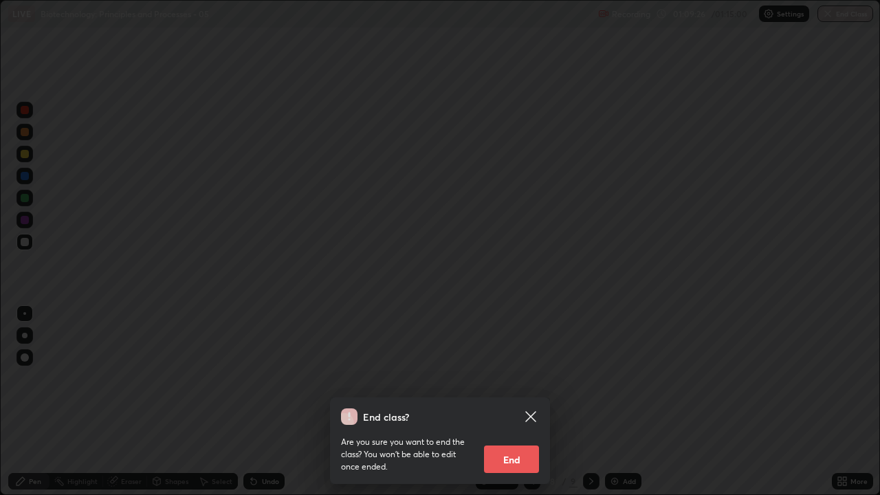
click at [512, 378] on button "End" at bounding box center [511, 460] width 55 height 28
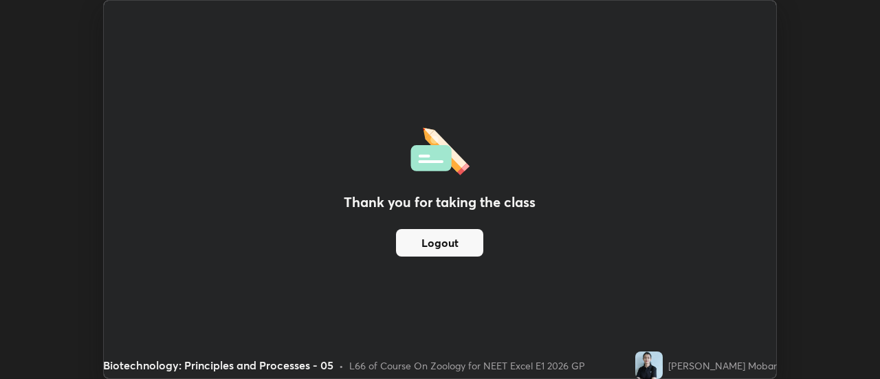
scroll to position [68407, 67906]
